Goal: Task Accomplishment & Management: Complete application form

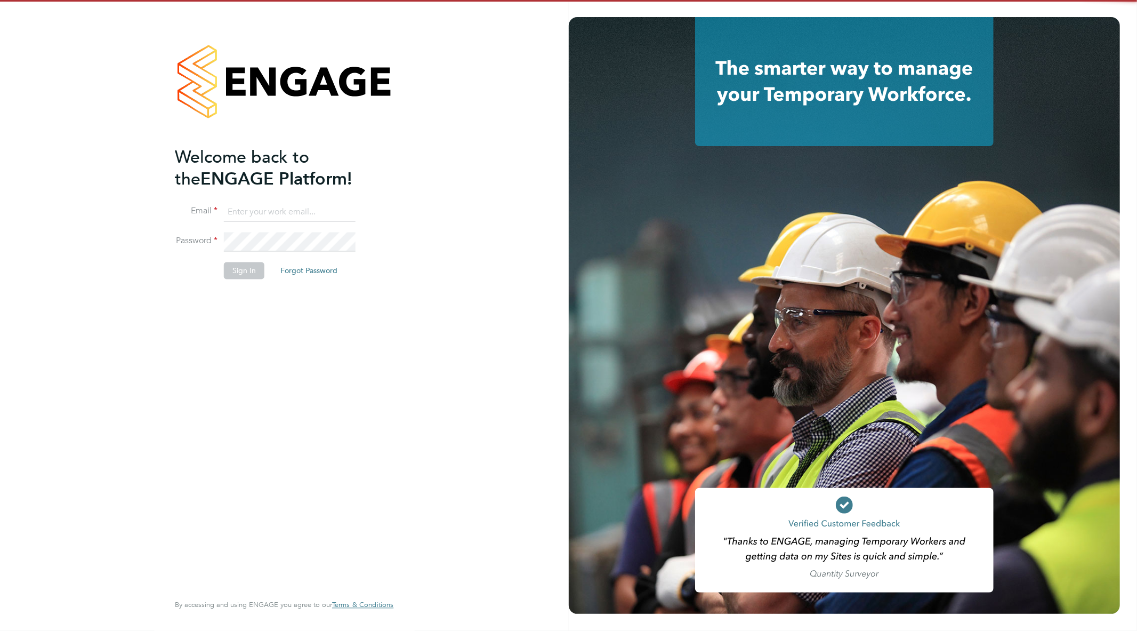
click at [263, 193] on ng-template "Welcome back to the ENGAGE Platform! Email Password Sign In Forgot Password" at bounding box center [279, 218] width 208 height 144
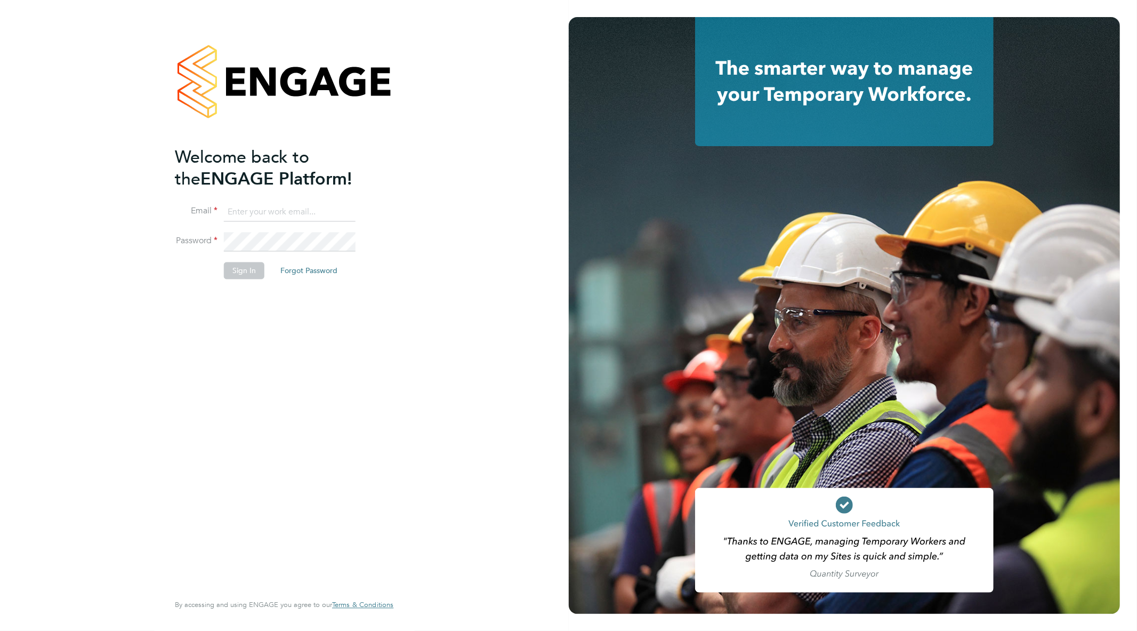
click at [267, 208] on input at bounding box center [290, 212] width 132 height 19
type input "goncalo.rodrigues@madigangill.co.uk"
click at [238, 275] on button "Sign In" at bounding box center [244, 270] width 41 height 17
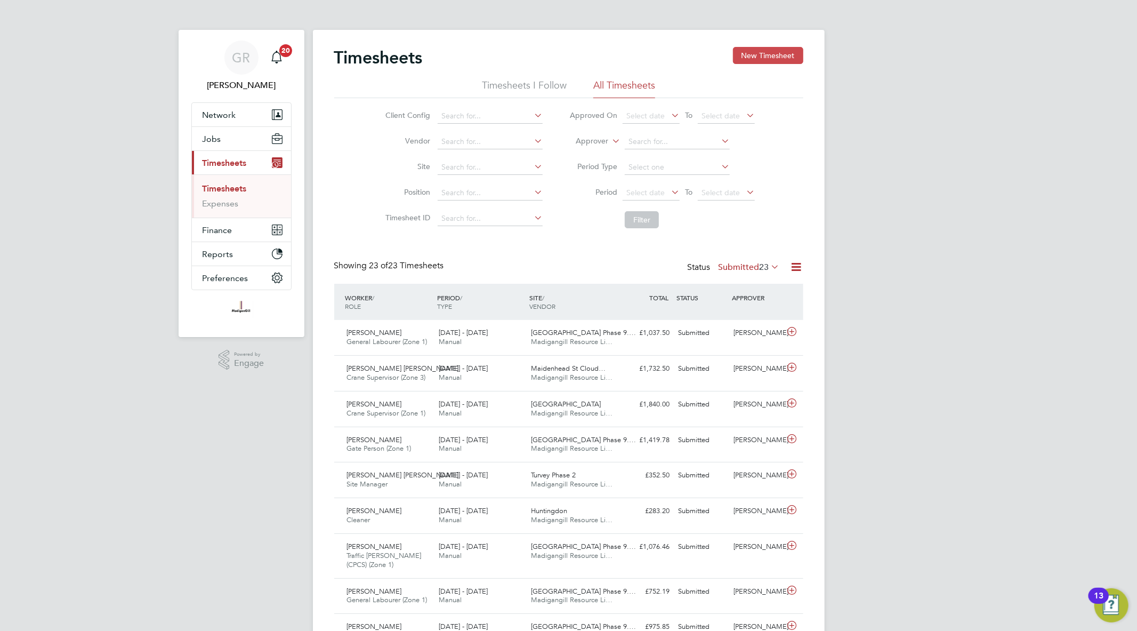
click at [766, 47] on button "New Timesheet" at bounding box center [768, 55] width 70 height 17
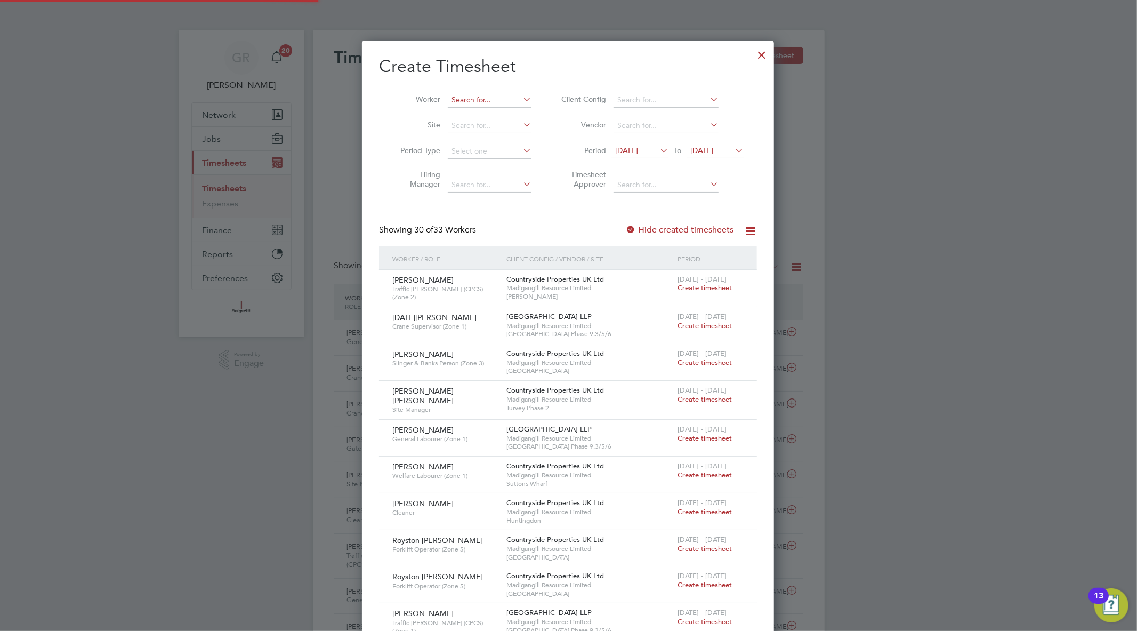
click at [478, 97] on input at bounding box center [490, 100] width 84 height 15
paste input "[PERSON_NAME]"
click at [513, 115] on b "[PERSON_NAME]" at bounding box center [544, 114] width 62 height 9
type input "[PERSON_NAME]"
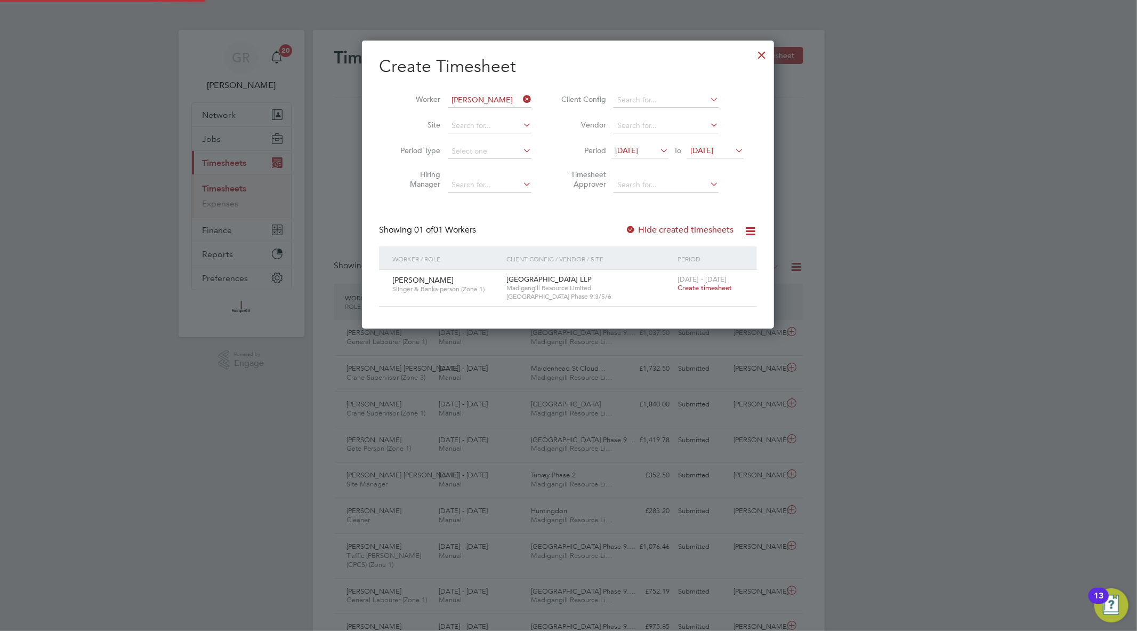
click at [647, 233] on label "Hide created timesheets" at bounding box center [680, 230] width 108 height 11
click at [702, 292] on div "[DATE] - [DATE] Create timesheet" at bounding box center [710, 284] width 71 height 29
click at [702, 288] on span "Create timesheet" at bounding box center [705, 287] width 54 height 9
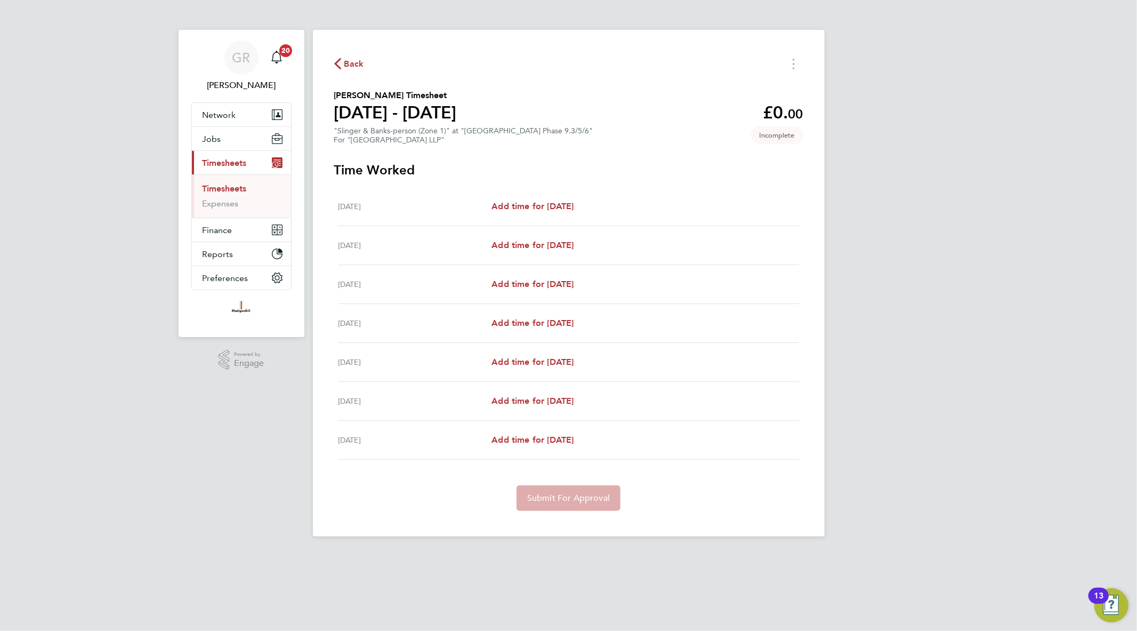
click at [580, 216] on div "[DATE] Add time for [DATE] Add time for [DATE]" at bounding box center [569, 206] width 461 height 39
click at [574, 210] on span "Add time for [DATE]" at bounding box center [533, 206] width 82 height 10
select select "45"
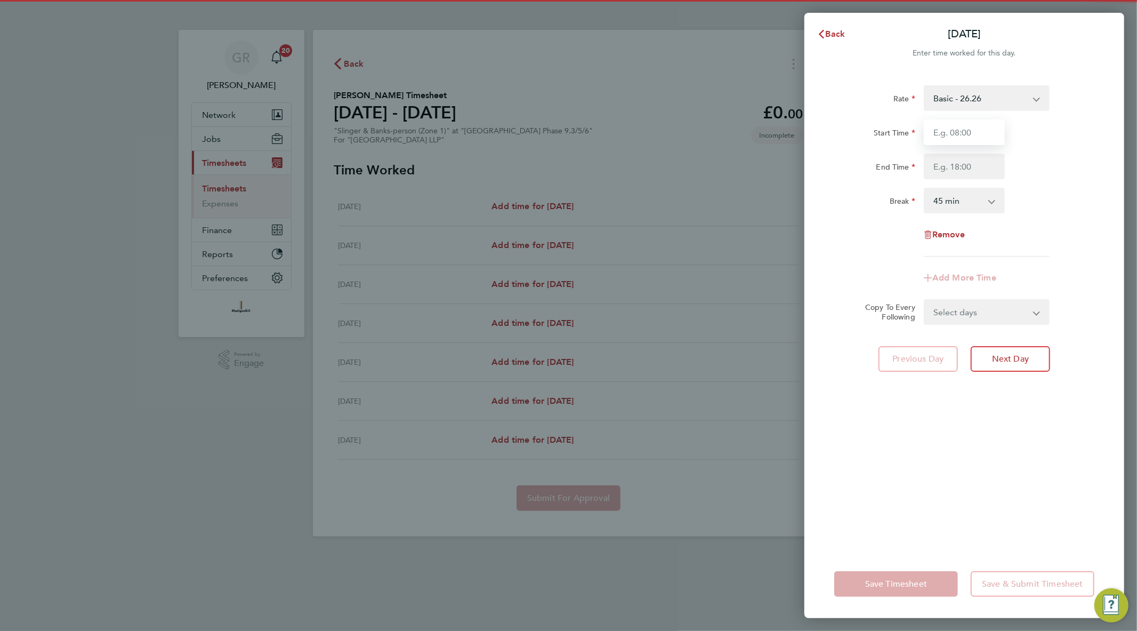
click at [953, 139] on input "Start Time" at bounding box center [964, 132] width 81 height 26
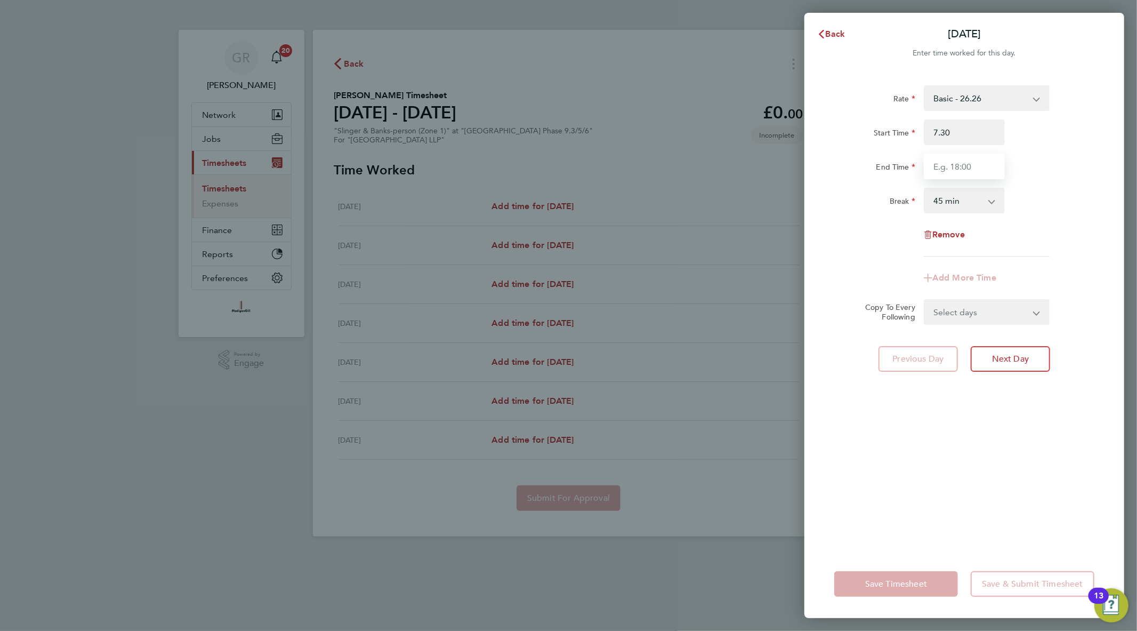
type input "07:30"
click at [953, 158] on input "End Time" at bounding box center [964, 167] width 81 height 26
type input "18:00"
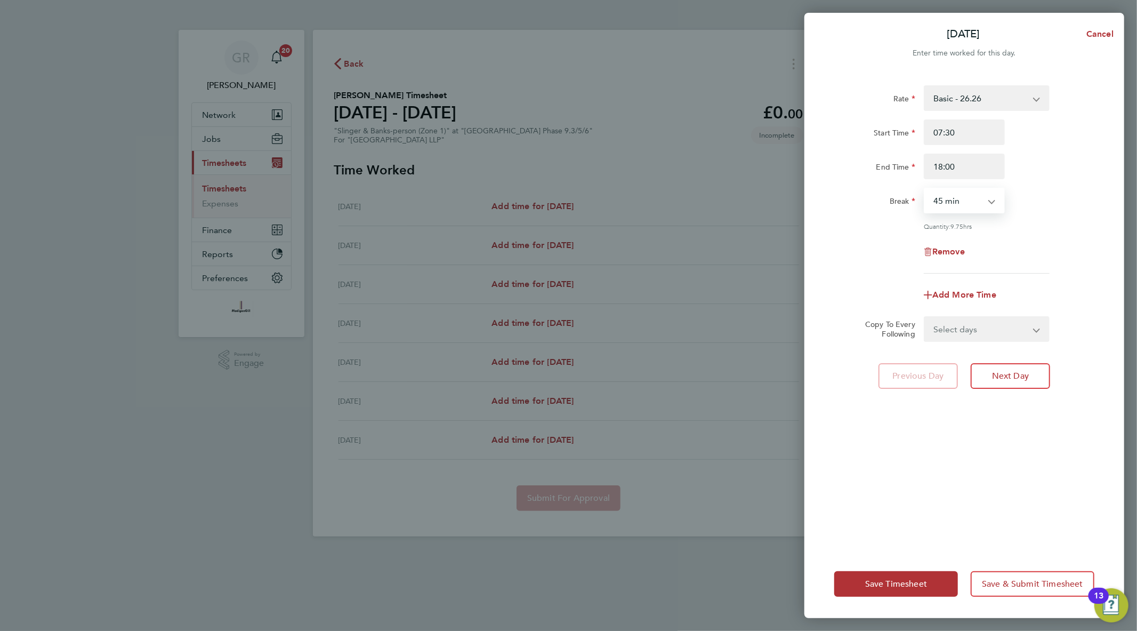
click at [968, 206] on select "0 min 15 min 30 min 45 min 60 min 75 min 90 min" at bounding box center [958, 200] width 66 height 23
select select "30"
click at [925, 189] on select "0 min 15 min 30 min 45 min 60 min 75 min 90 min" at bounding box center [958, 200] width 66 height 23
click at [1023, 336] on select "Select days Day Weekday (Mon-Fri) Weekend (Sat-Sun) [DATE] [DATE] [DATE] [DATE]…" at bounding box center [981, 328] width 112 height 23
select select "WEEKDAY"
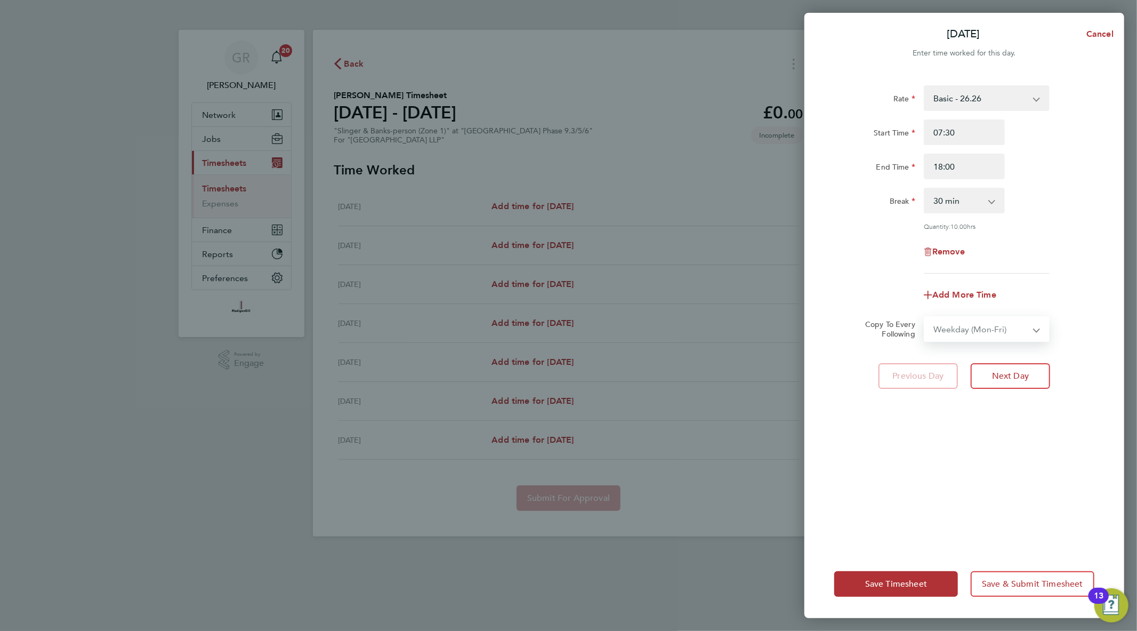
click at [925, 317] on select "Select days Day Weekday (Mon-Fri) Weekend (Sat-Sun) [DATE] [DATE] [DATE] [DATE]…" at bounding box center [981, 328] width 112 height 23
select select "[DATE]"
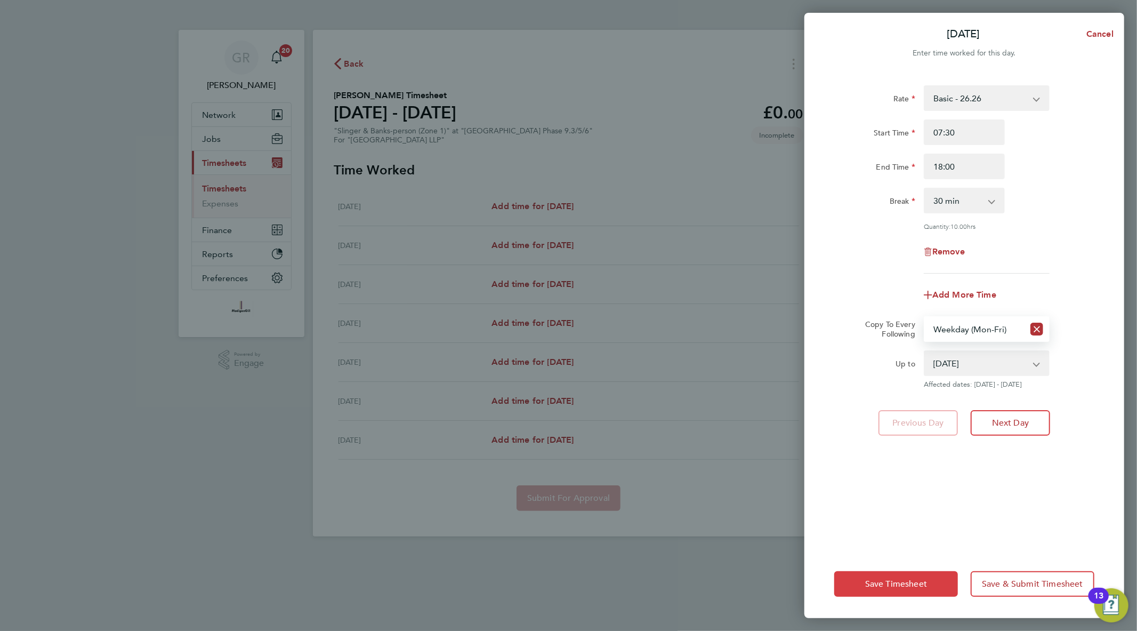
click at [905, 584] on span "Save Timesheet" at bounding box center [896, 584] width 62 height 11
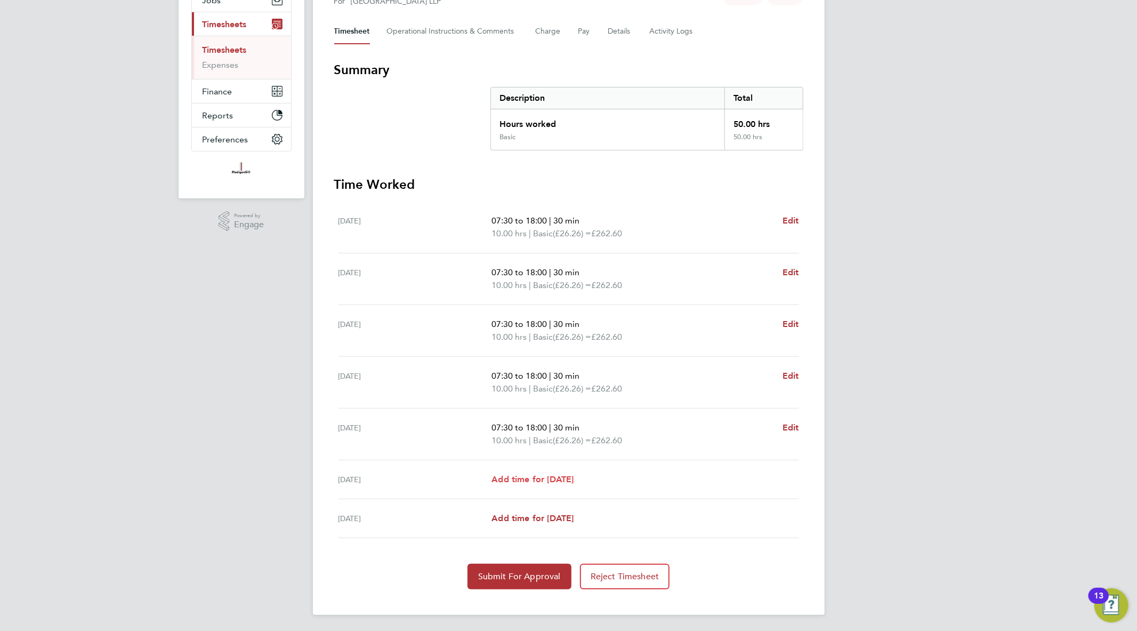
click at [554, 474] on span "Add time for [DATE]" at bounding box center [533, 479] width 82 height 10
select select "45"
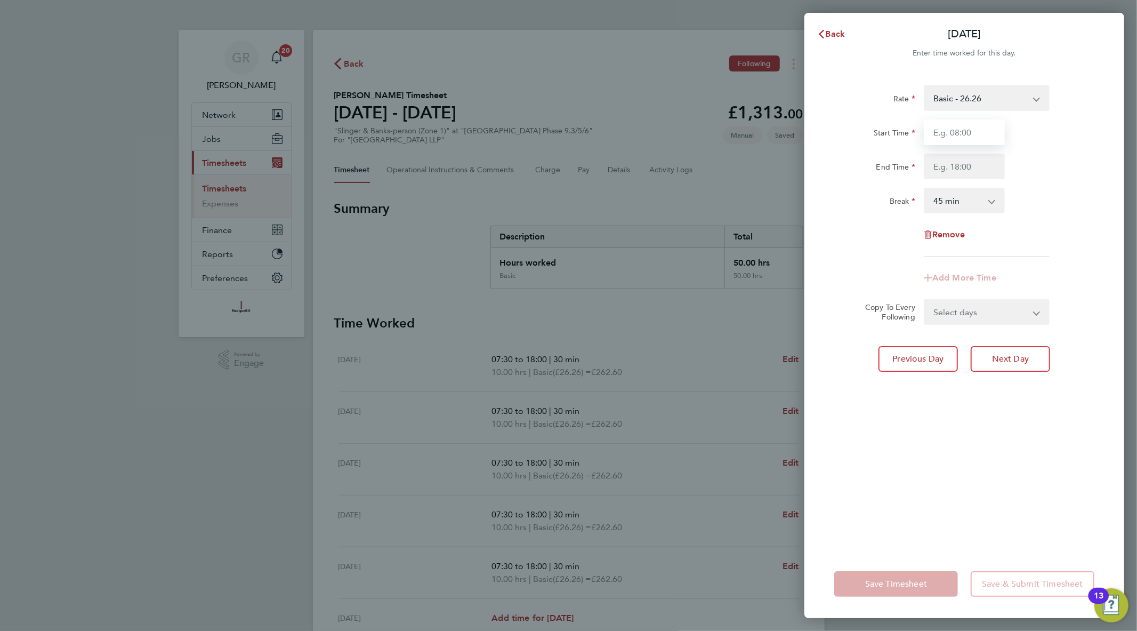
click at [942, 141] on input "Start Time" at bounding box center [964, 132] width 81 height 26
type input "07:30"
click at [948, 165] on input "End Time" at bounding box center [964, 167] width 81 height 26
type input "16:00"
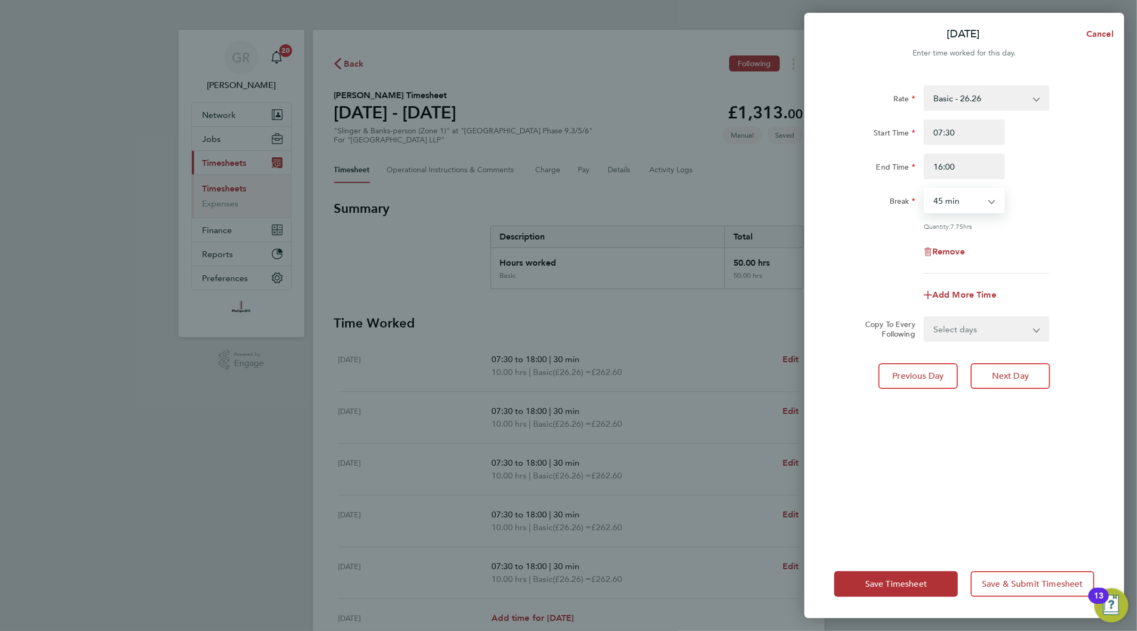
click at [975, 206] on select "0 min 15 min 30 min 45 min 60 min 75 min 90 min" at bounding box center [958, 200] width 66 height 23
select select "30"
click at [925, 189] on select "0 min 15 min 30 min 45 min 60 min 75 min 90 min" at bounding box center [958, 200] width 66 height 23
click at [892, 247] on div "Remove" at bounding box center [964, 252] width 269 height 26
click at [915, 580] on span "Save Timesheet" at bounding box center [896, 584] width 62 height 11
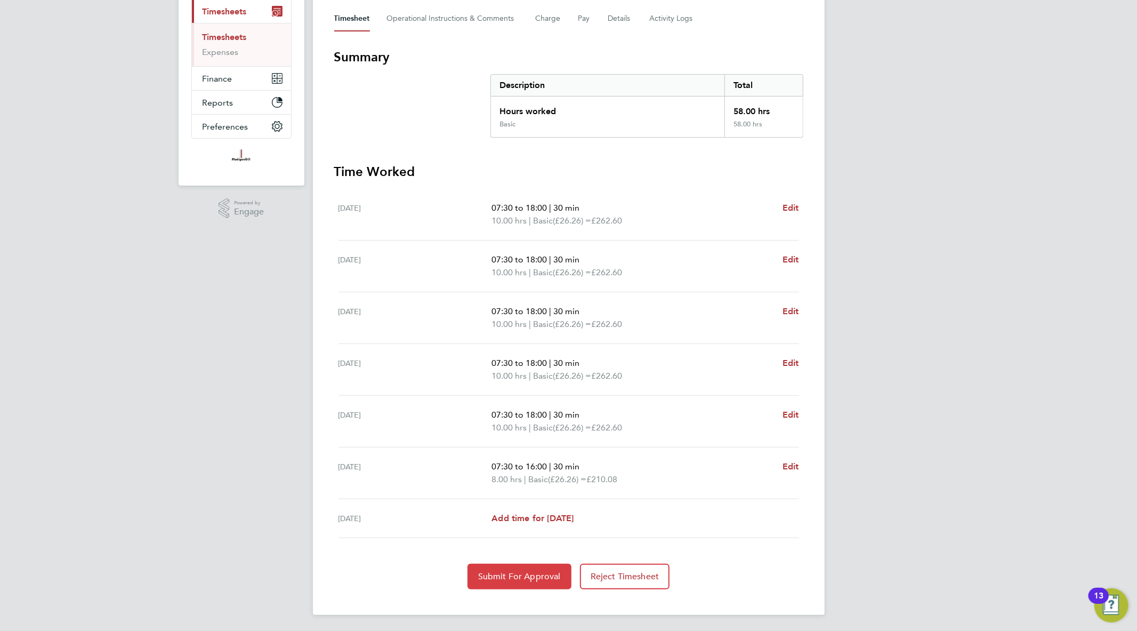
click at [524, 574] on span "Submit For Approval" at bounding box center [519, 576] width 83 height 11
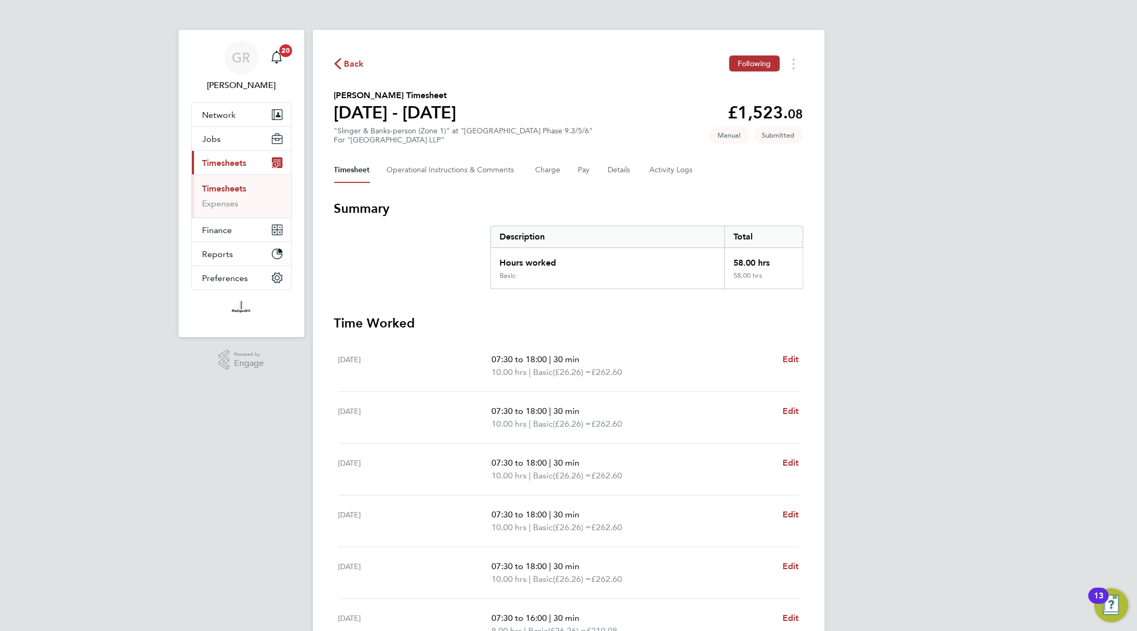
click at [343, 65] on span "Back" at bounding box center [349, 63] width 30 height 10
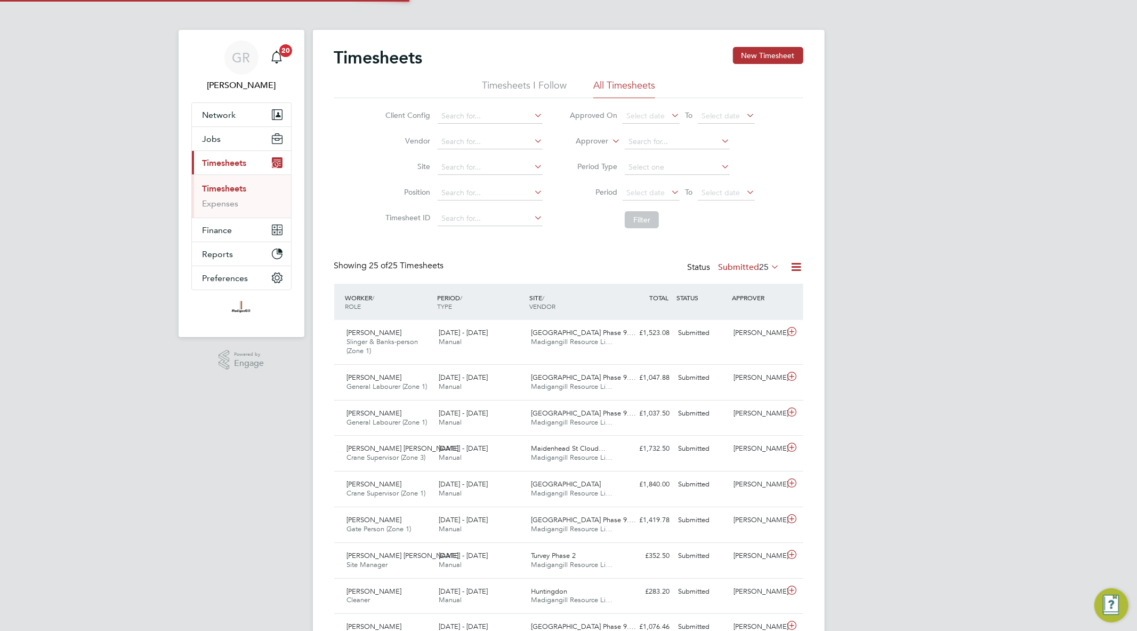
scroll to position [27, 93]
click at [775, 54] on button "New Timesheet" at bounding box center [768, 55] width 70 height 17
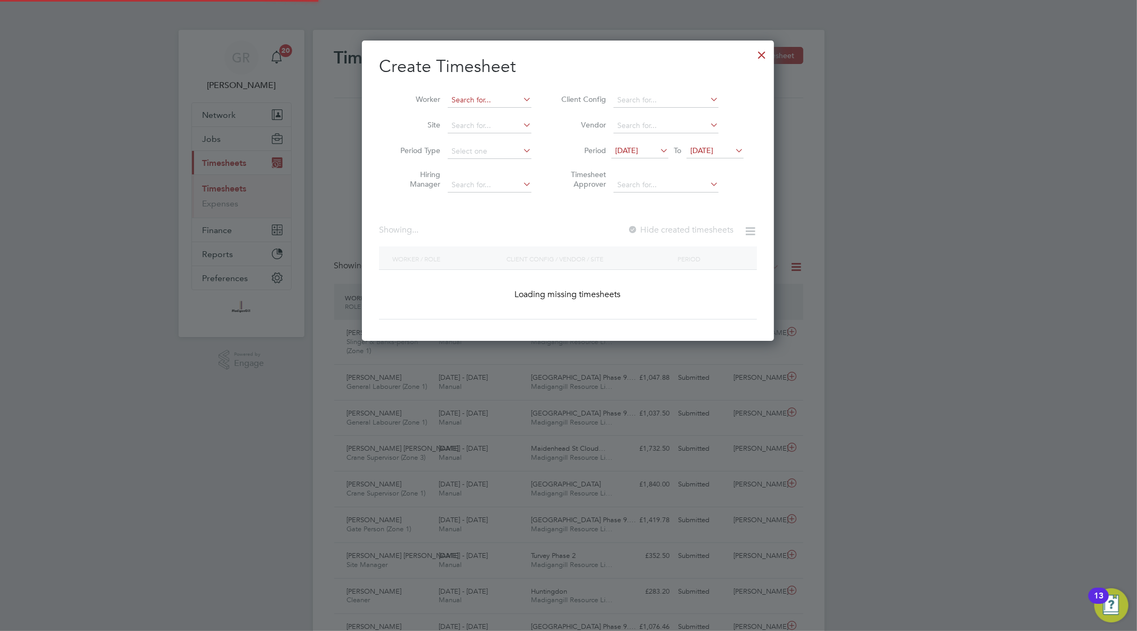
scroll to position [1539, 413]
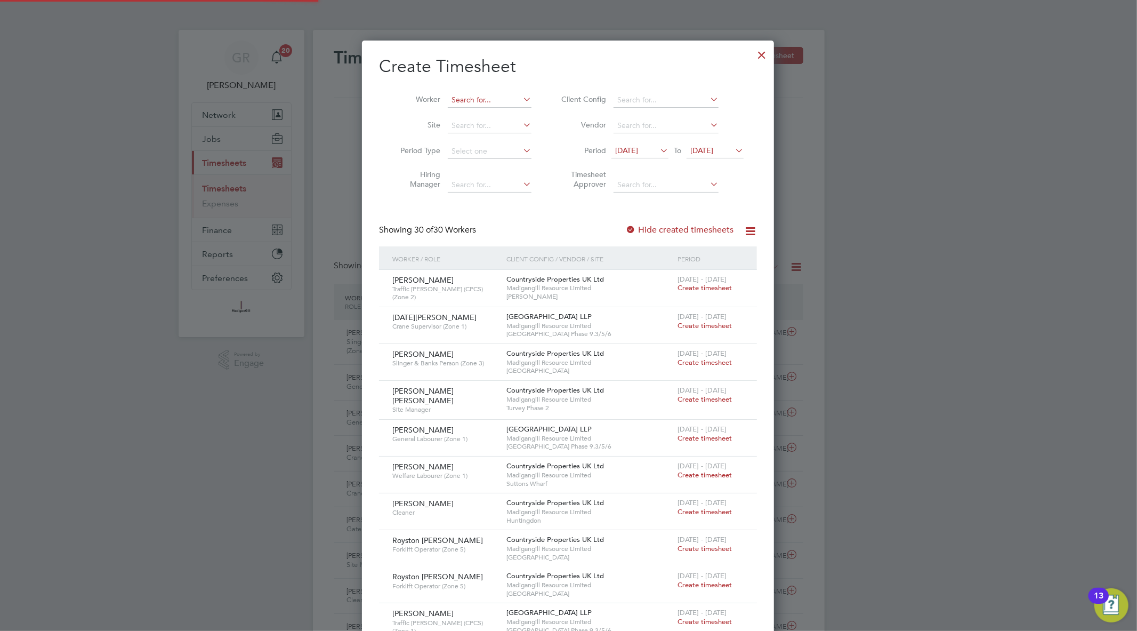
click at [496, 97] on input at bounding box center [490, 100] width 84 height 15
click at [494, 116] on li "[PERSON_NAME]" at bounding box center [495, 114] width 97 height 14
type input "[PERSON_NAME]"
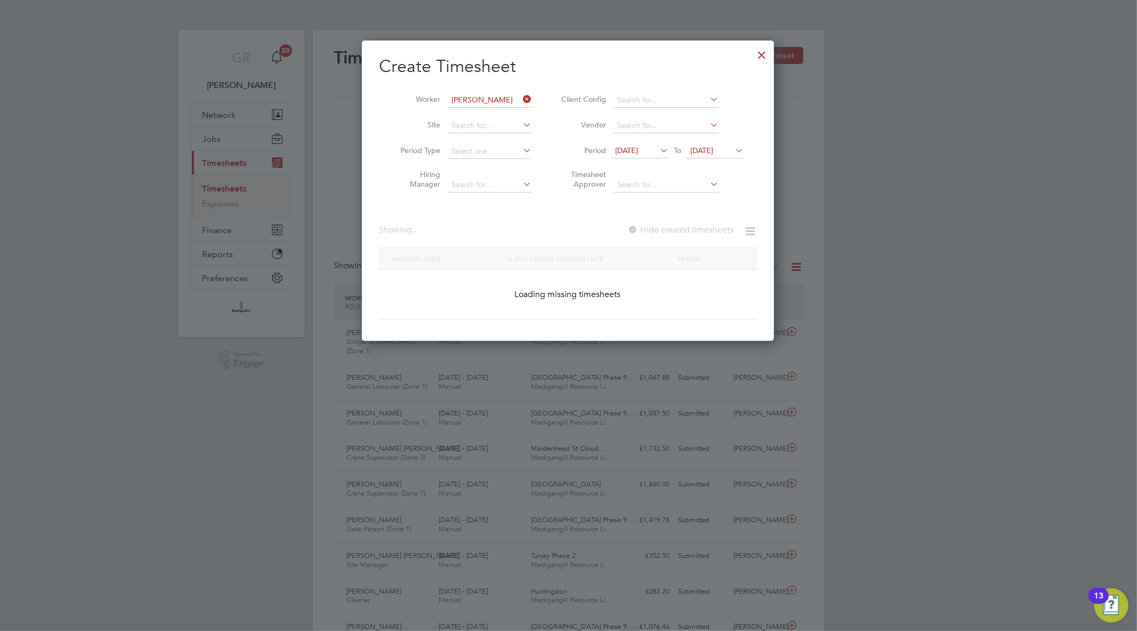
scroll to position [288, 413]
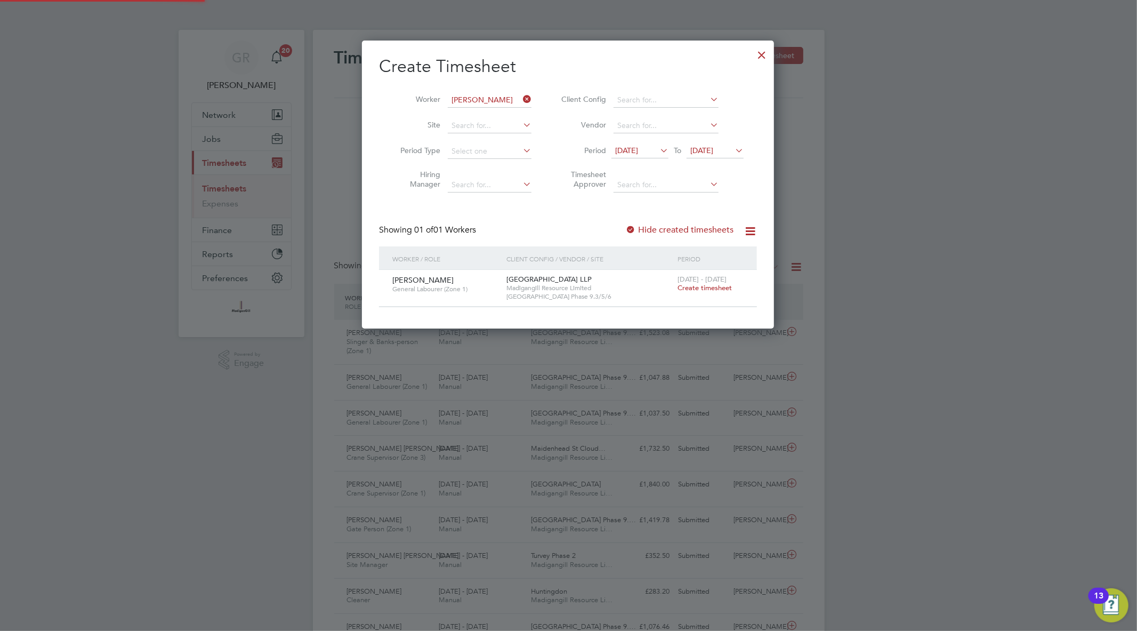
click at [653, 227] on label "Hide created timesheets" at bounding box center [680, 230] width 108 height 11
click at [702, 285] on span "Create timesheet" at bounding box center [705, 287] width 54 height 9
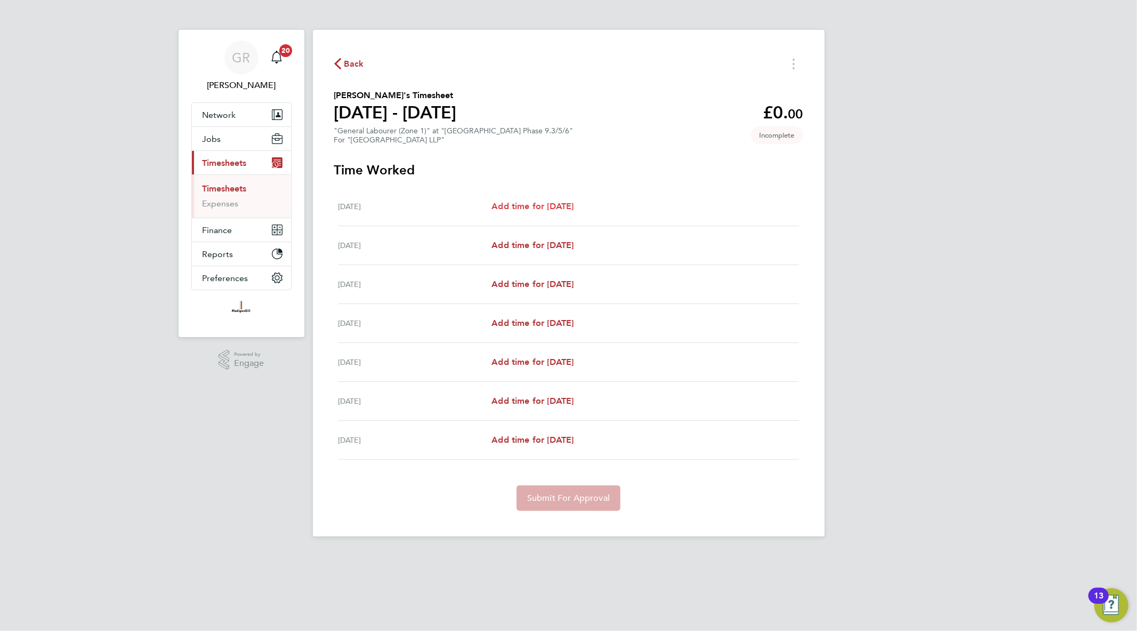
click at [549, 208] on span "Add time for [DATE]" at bounding box center [533, 206] width 82 height 10
select select "45"
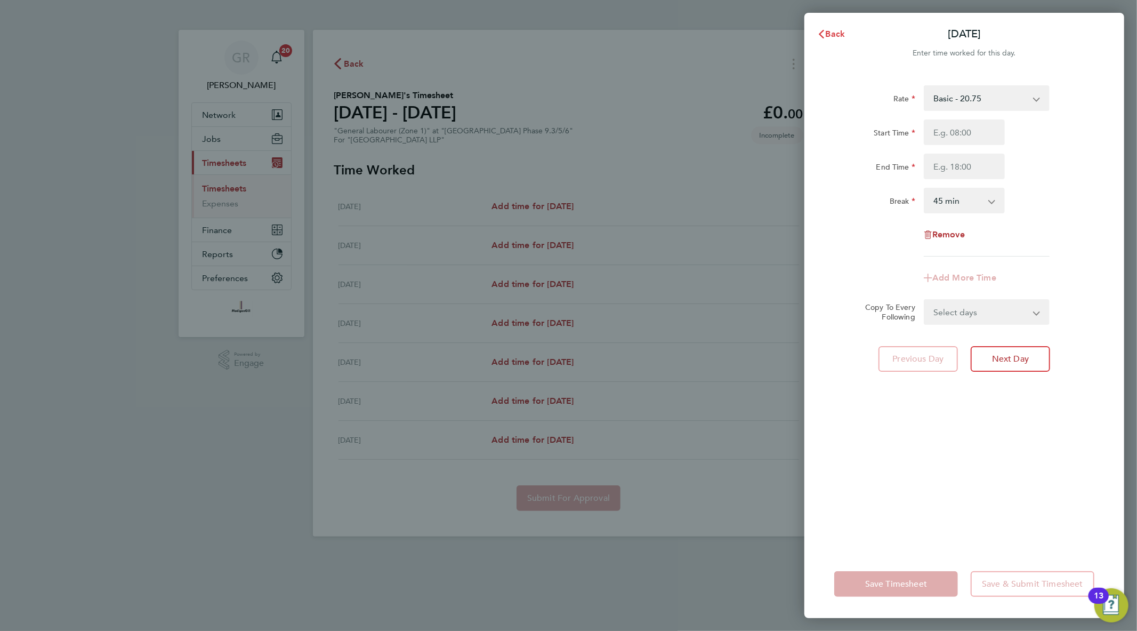
click at [828, 38] on span "Back" at bounding box center [836, 34] width 20 height 10
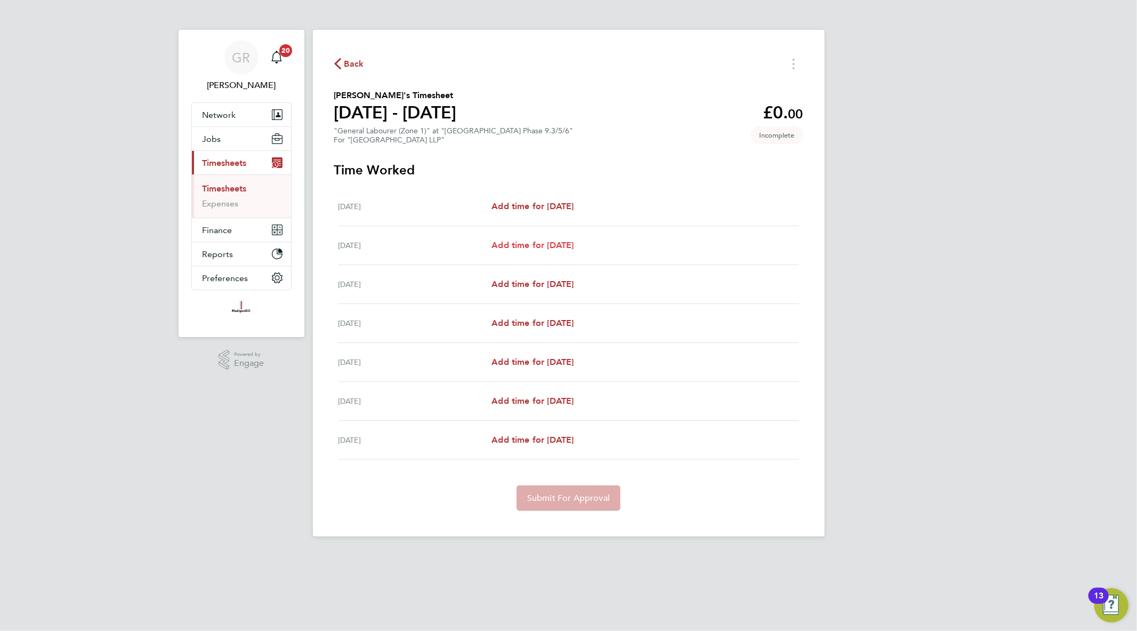
click at [519, 239] on link "Add time for [DATE]" at bounding box center [533, 245] width 82 height 13
select select "45"
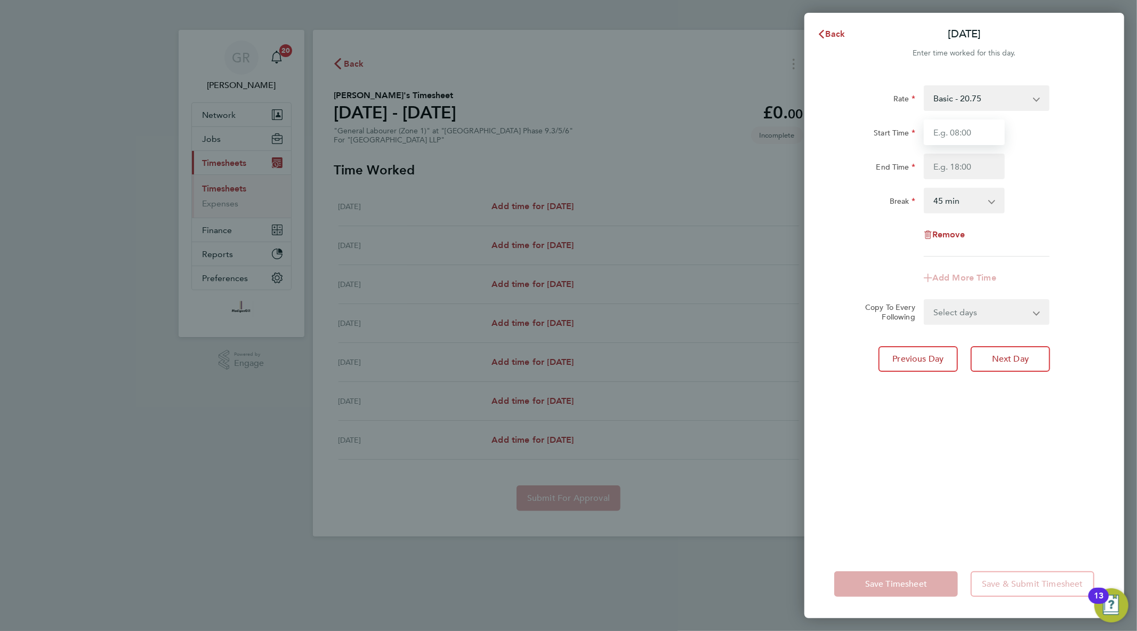
click at [973, 131] on input "Start Time" at bounding box center [964, 132] width 81 height 26
type input "07:30"
type input "18:00"
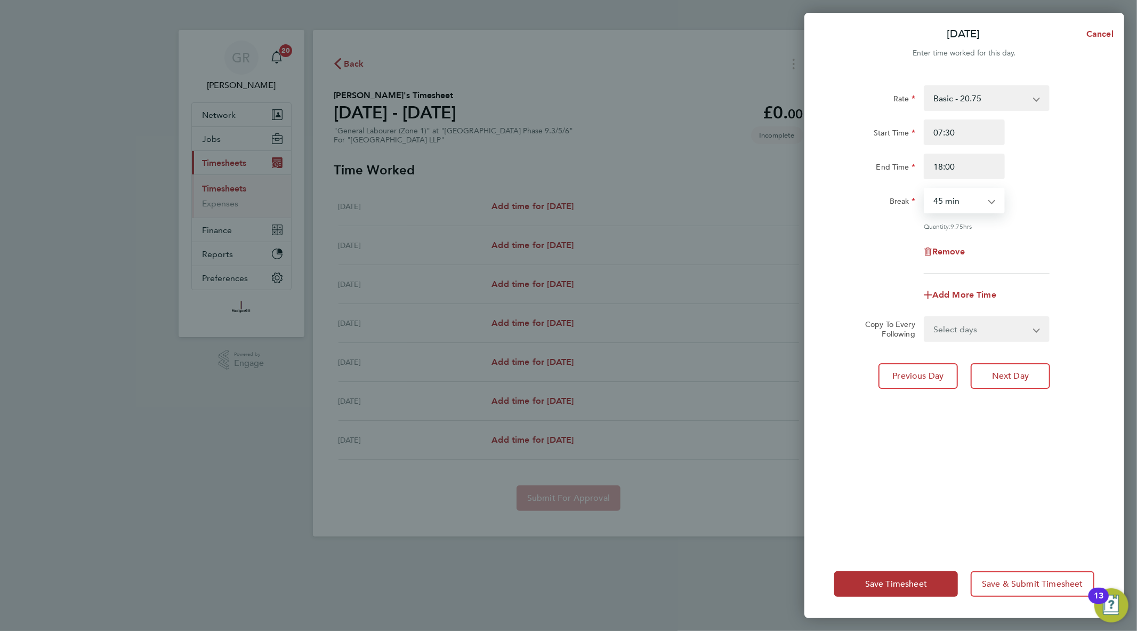
click at [955, 194] on select "0 min 15 min 30 min 45 min 60 min 75 min 90 min" at bounding box center [958, 200] width 66 height 23
select select "30"
click at [925, 189] on select "0 min 15 min 30 min 45 min 60 min 75 min 90 min" at bounding box center [958, 200] width 66 height 23
click at [969, 331] on select "Select days Day Weekday (Mon-Fri) Weekend (Sat-Sun) [DATE] [DATE] [DATE] [DATE]…" at bounding box center [981, 328] width 112 height 23
select select "WEEKDAY"
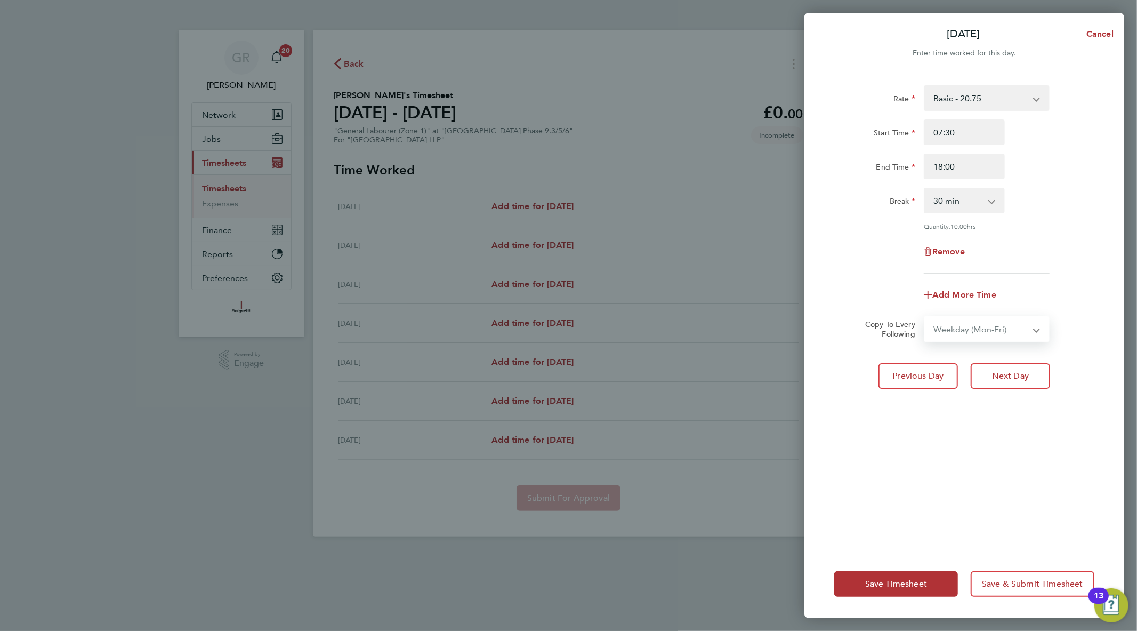
click at [925, 317] on select "Select days Day Weekday (Mon-Fri) Weekend (Sat-Sun) [DATE] [DATE] [DATE] [DATE]…" at bounding box center [981, 328] width 112 height 23
select select "[DATE]"
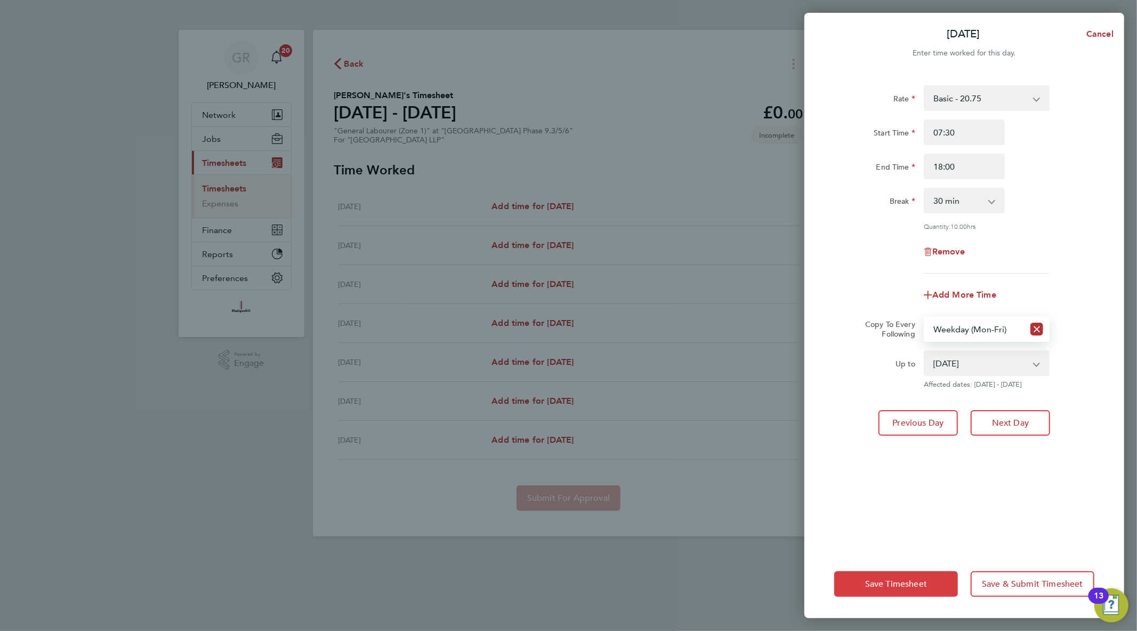
click at [897, 594] on button "Save Timesheet" at bounding box center [897, 584] width 124 height 26
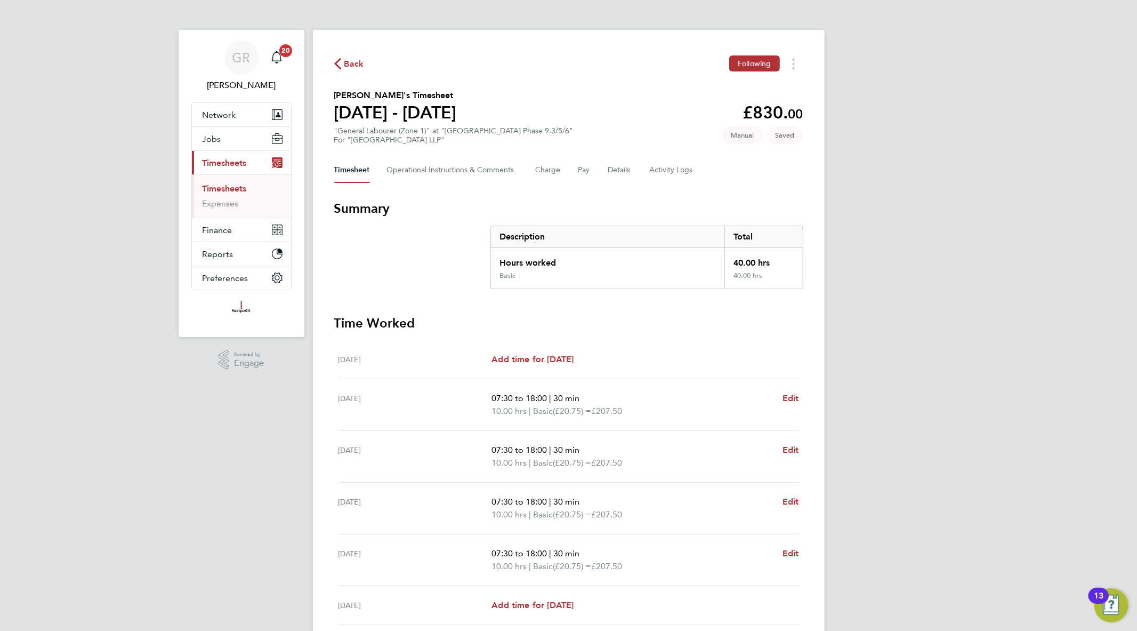
scroll to position [125, 0]
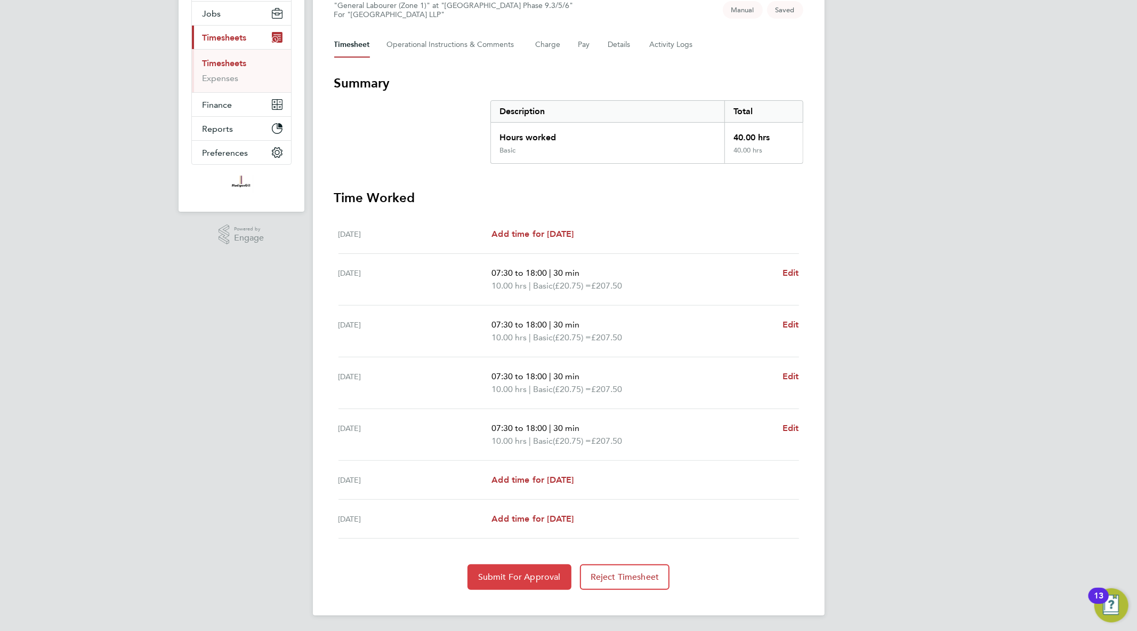
click at [514, 572] on span "Submit For Approval" at bounding box center [519, 577] width 83 height 11
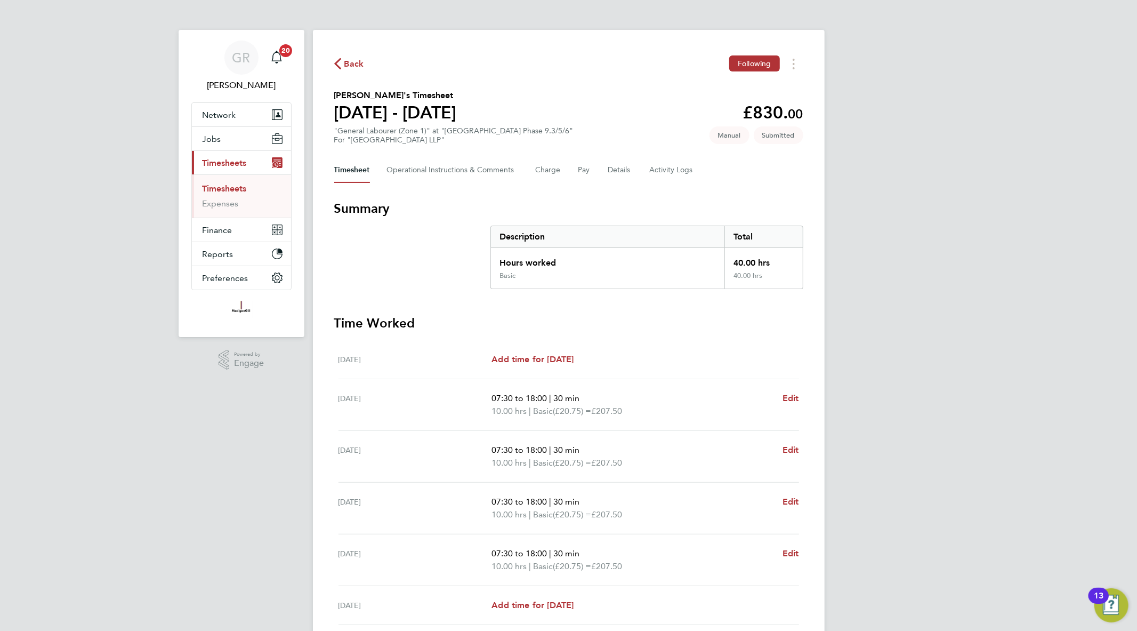
click at [222, 189] on link "Timesheets" at bounding box center [225, 188] width 44 height 10
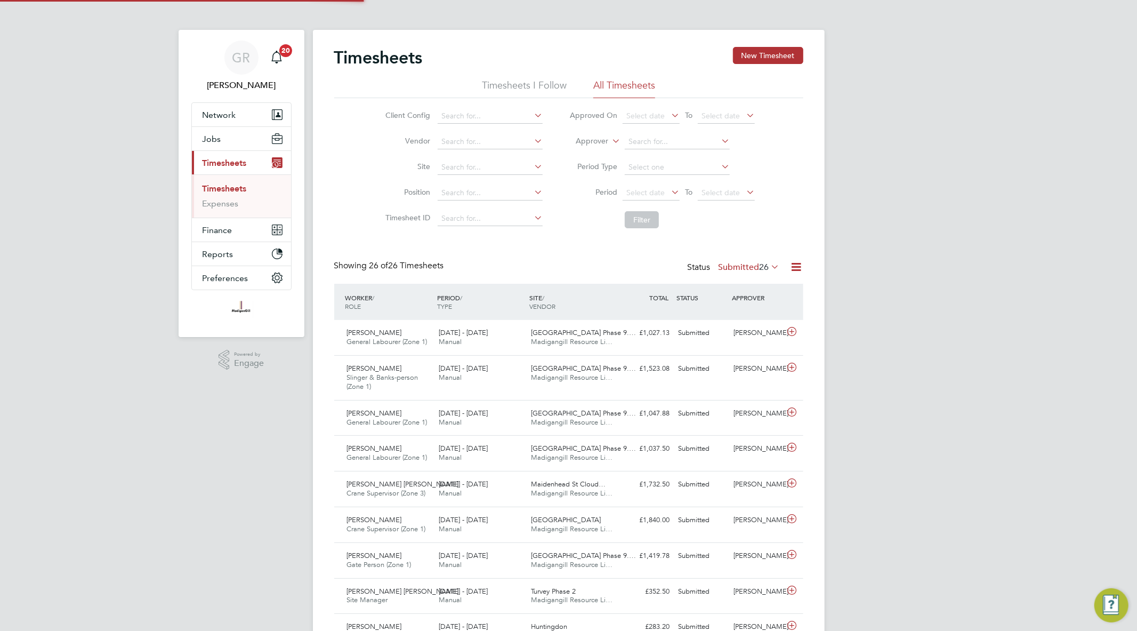
scroll to position [27, 93]
click at [795, 267] on icon at bounding box center [796, 266] width 13 height 13
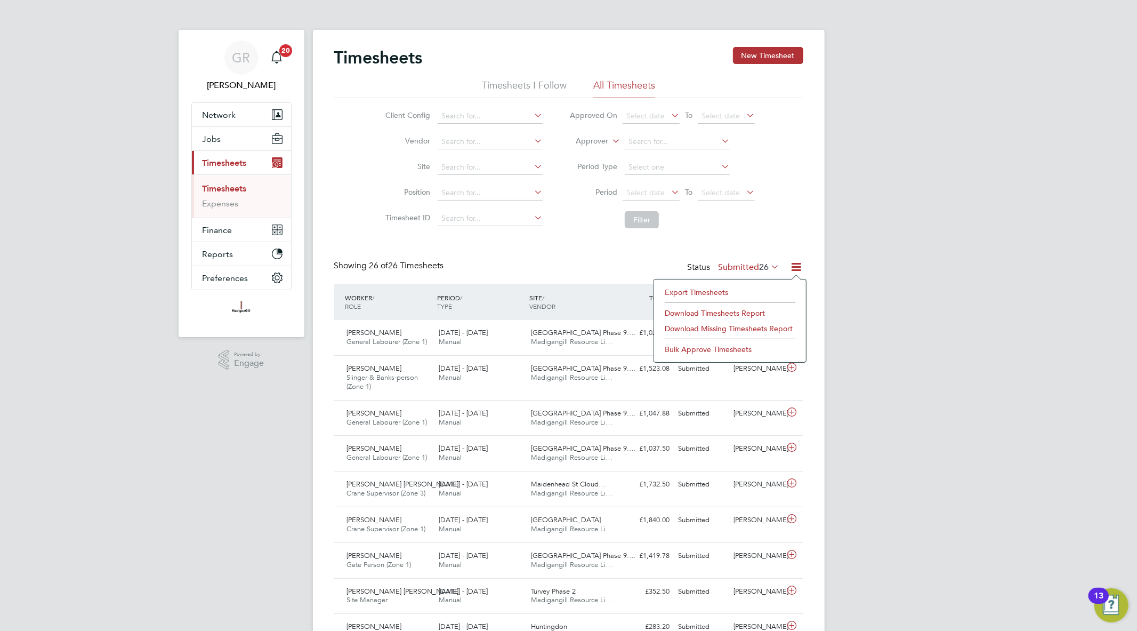
click at [744, 290] on li "Export Timesheets" at bounding box center [730, 292] width 141 height 15
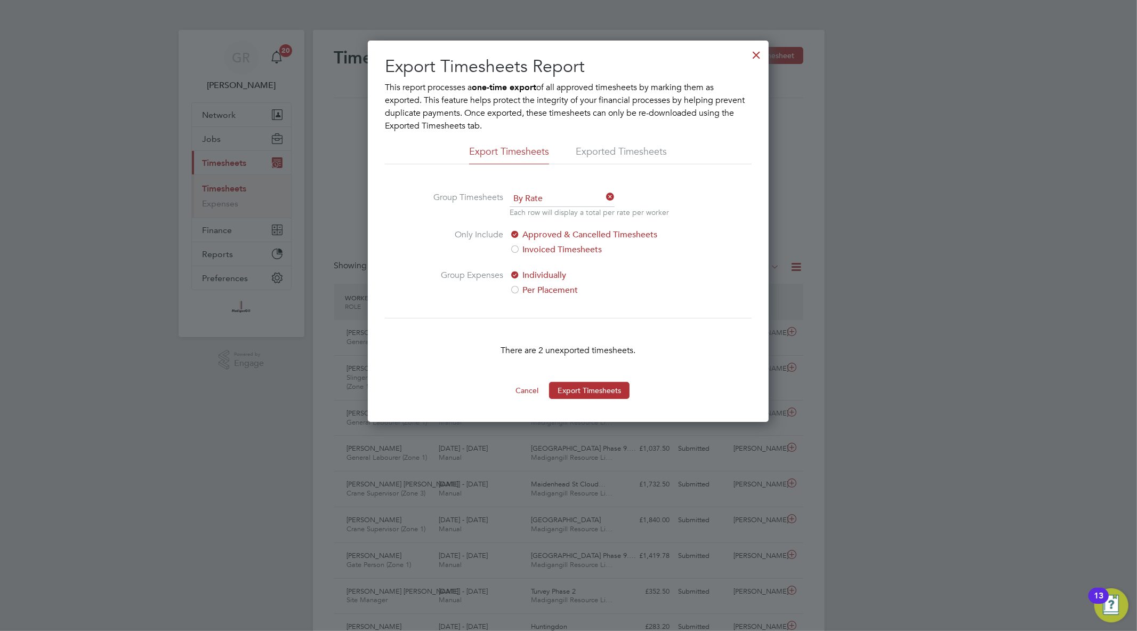
click at [754, 55] on div at bounding box center [756, 52] width 19 height 19
